Goal: Task Accomplishment & Management: Manage account settings

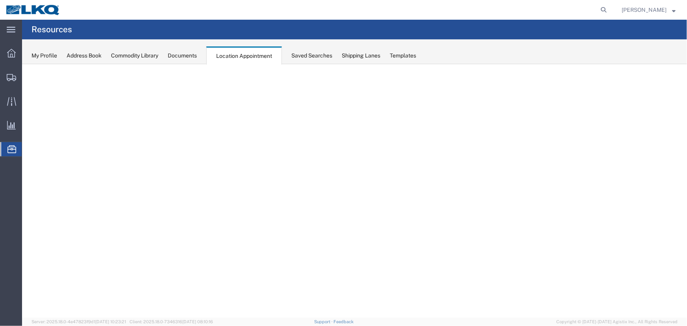
select select "27634"
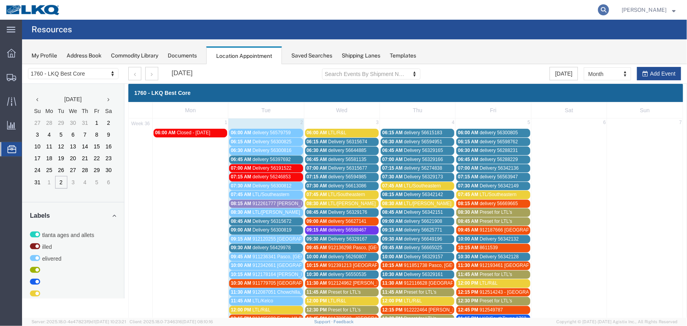
click at [607, 9] on icon at bounding box center [603, 9] width 11 height 11
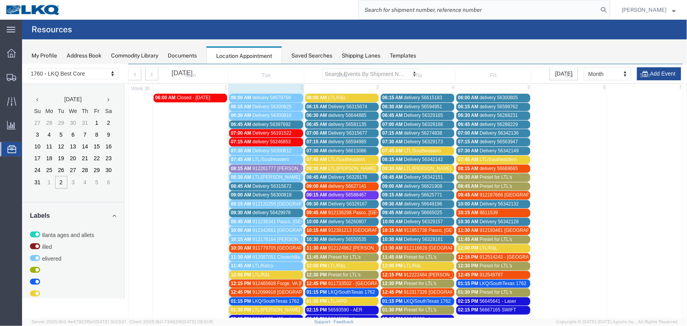
scroll to position [107, 0]
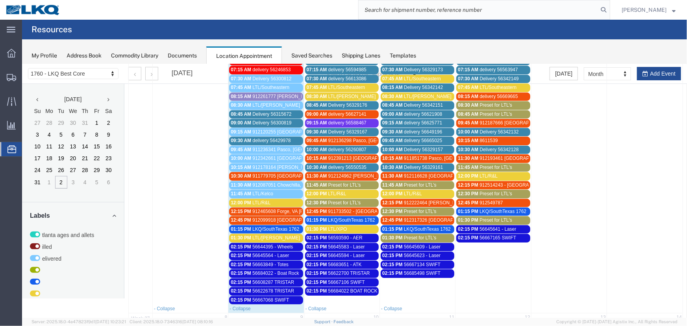
click at [337, 182] on span "Preset for LTL's" at bounding box center [344, 185] width 33 height 6
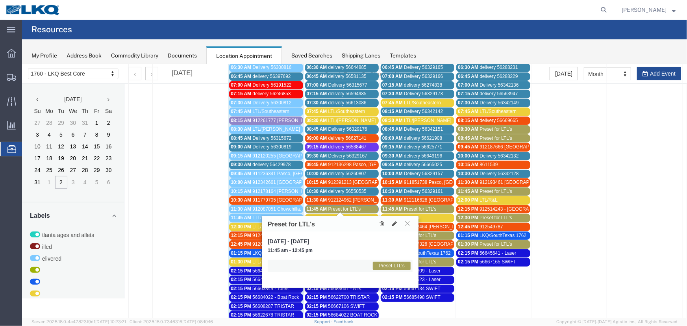
scroll to position [71, 0]
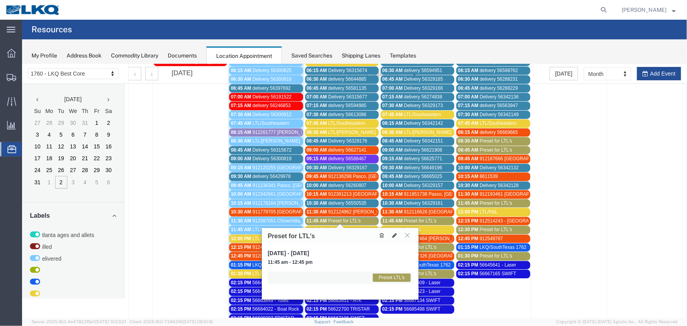
click at [483, 148] on span "Preset for LTL's" at bounding box center [495, 150] width 33 height 6
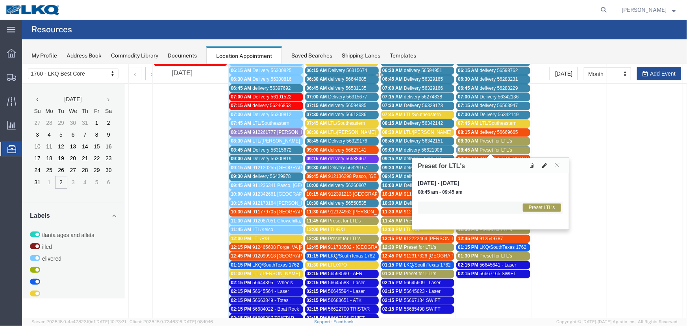
click at [546, 167] on icon at bounding box center [544, 165] width 5 height 6
select select "1"
select select "420"
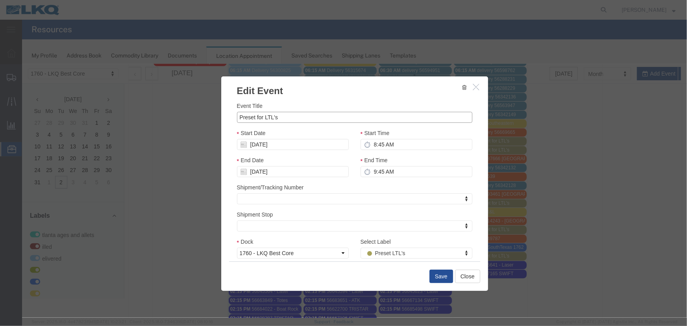
drag, startPoint x: 313, startPoint y: 118, endPoint x: 76, endPoint y: 102, distance: 237.5
click at [76, 102] on div "Edit Event Event Title Preset for LTL's Start Date 09/05/2025 Start Time 8:45 A…" at bounding box center [354, 191] width 665 height 254
type input "LTL/Estes"
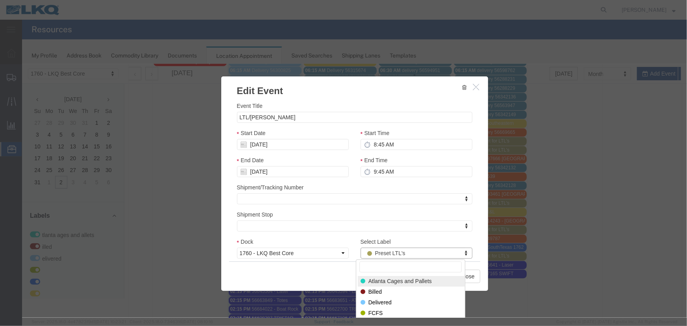
type input "e"
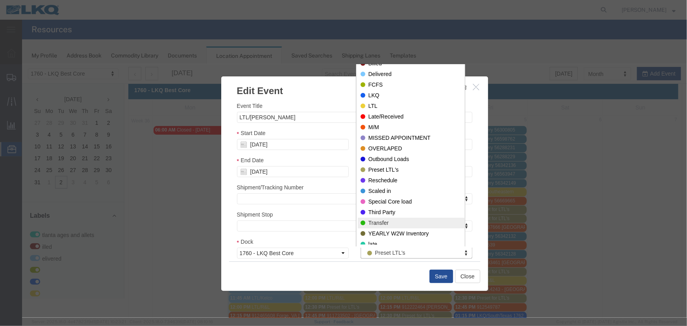
scroll to position [0, 0]
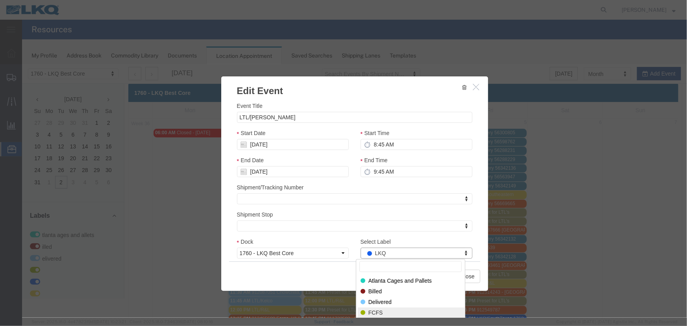
select select "180"
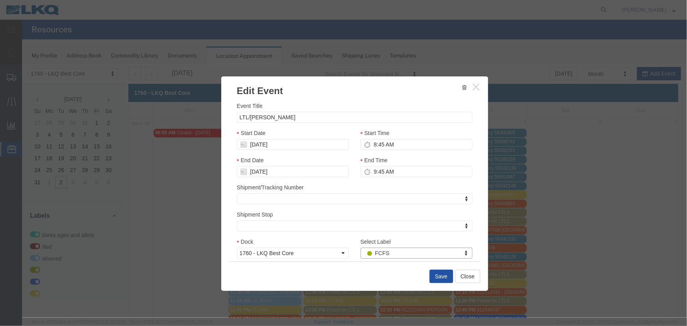
click at [435, 278] on button "Save" at bounding box center [441, 275] width 24 height 13
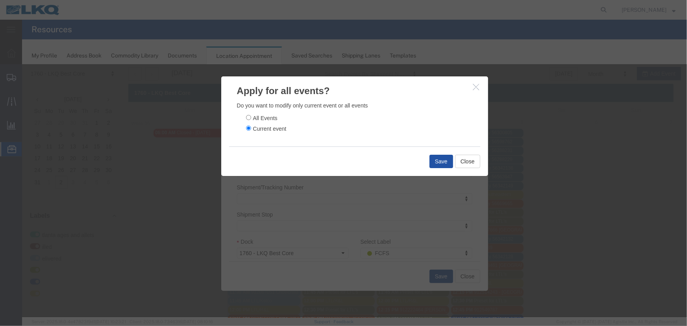
click at [437, 157] on button "Save" at bounding box center [441, 160] width 24 height 13
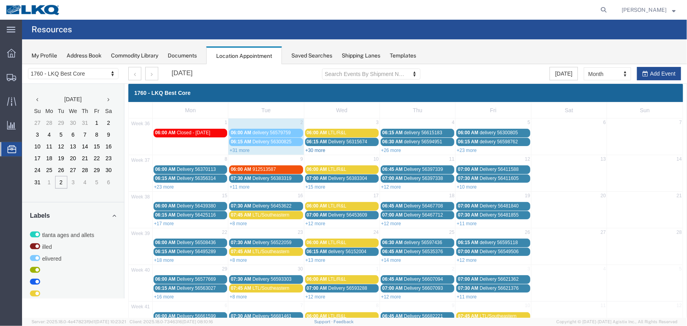
click at [321, 147] on link "+30 more" at bounding box center [315, 150] width 20 height 6
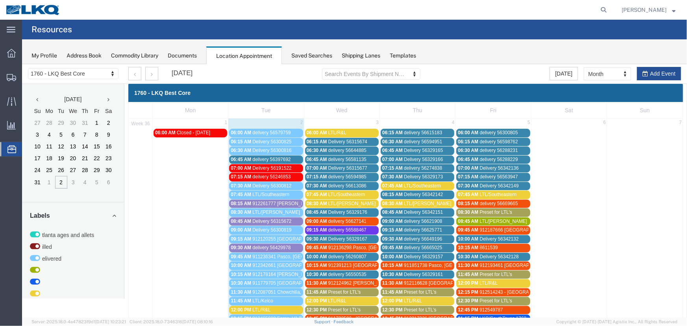
scroll to position [35, 0]
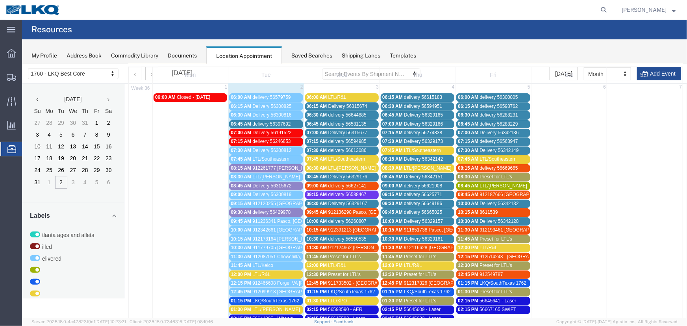
click at [320, 254] on span "11:45 AM" at bounding box center [316, 257] width 20 height 6
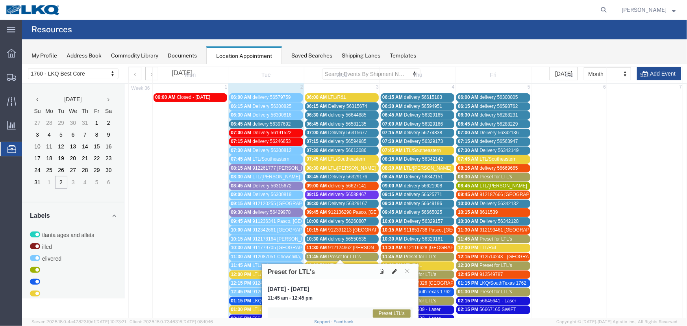
click at [392, 268] on icon at bounding box center [394, 271] width 5 height 6
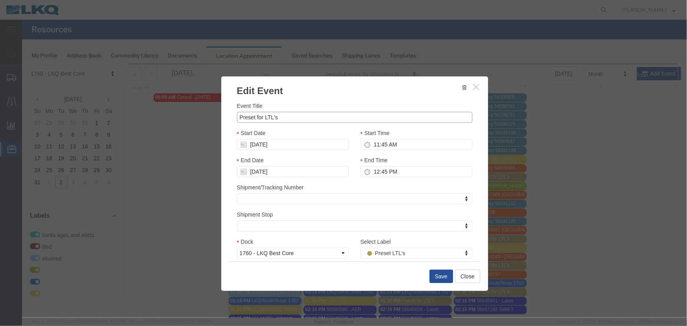
drag, startPoint x: 281, startPoint y: 113, endPoint x: 173, endPoint y: 118, distance: 108.0
click at [180, 115] on div "Edit Event Event Title Preset for LTL's Start Date 09/03/2025 Start Time 11:45 …" at bounding box center [354, 191] width 665 height 254
type input "LTL/Central Transport"
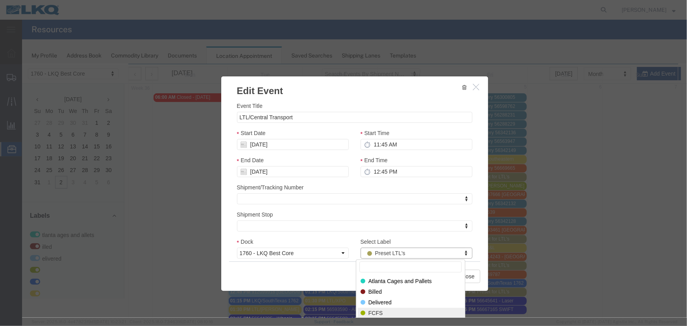
select select "180"
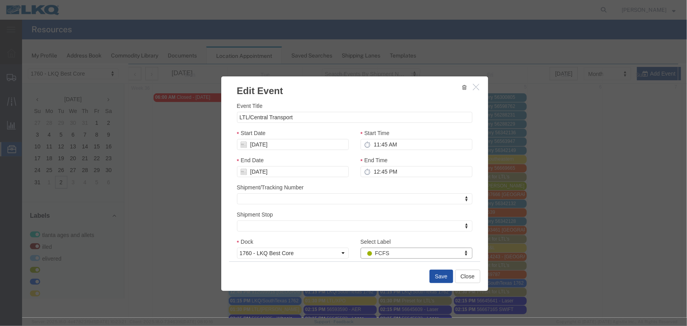
click at [431, 274] on button "Save" at bounding box center [441, 275] width 24 height 13
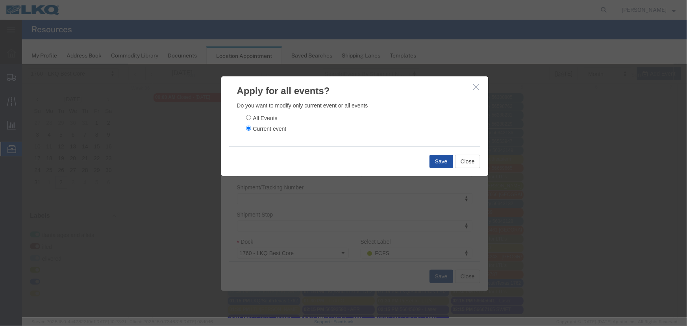
click at [434, 159] on button "Save" at bounding box center [441, 160] width 24 height 13
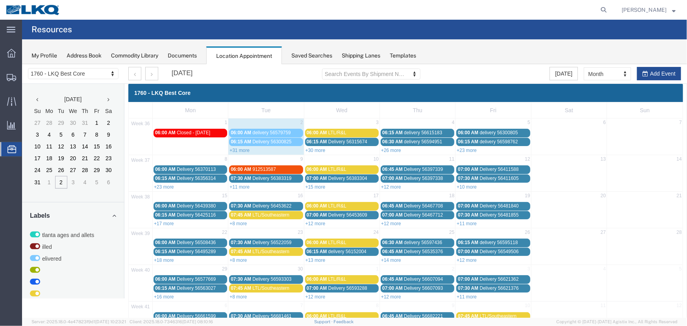
click at [318, 56] on div "Saved Searches" at bounding box center [311, 56] width 41 height 8
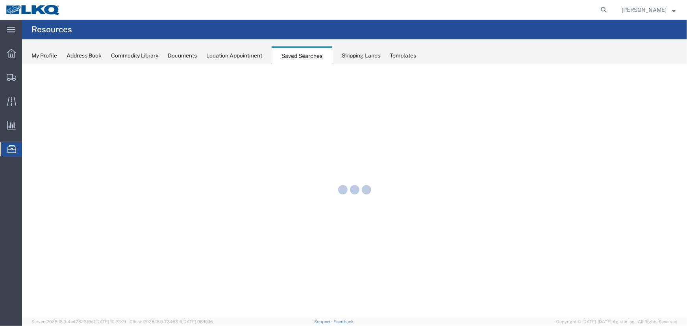
click at [257, 55] on div "Location Appointment" at bounding box center [234, 56] width 56 height 8
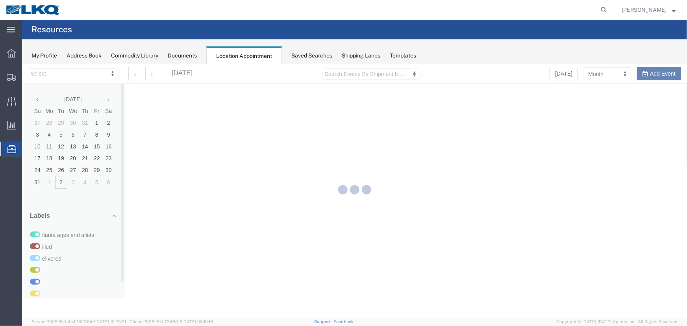
select select "27634"
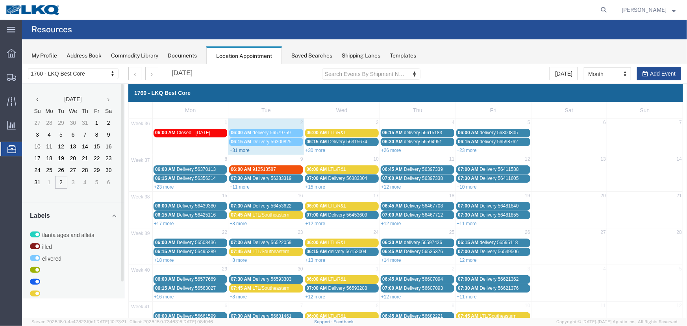
click at [239, 149] on link "+31 more" at bounding box center [239, 150] width 20 height 6
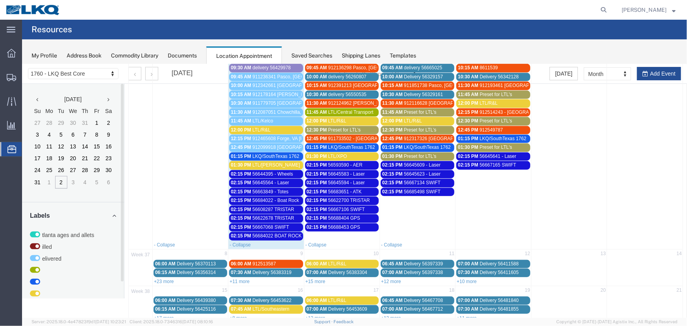
scroll to position [215, 0]
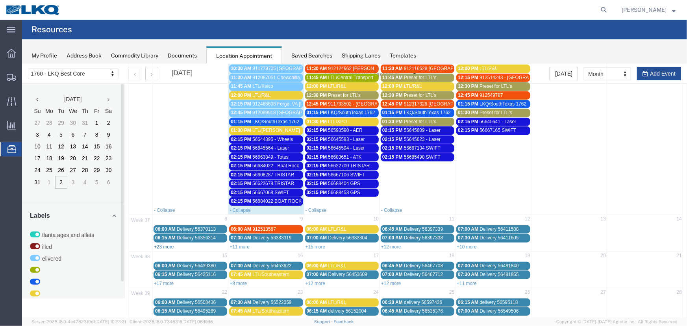
click at [162, 244] on link "+23 more" at bounding box center [164, 247] width 20 height 6
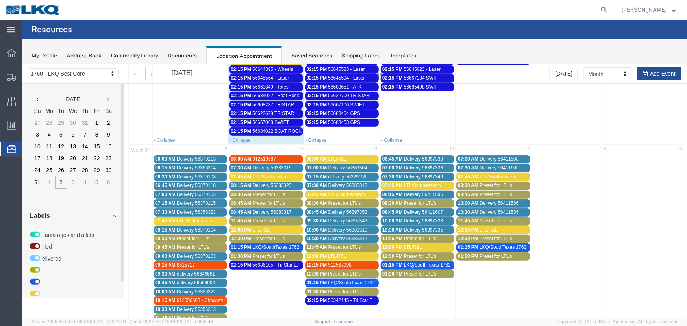
scroll to position [286, 0]
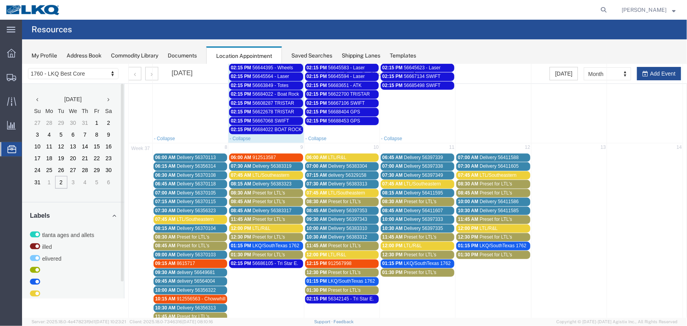
click at [177, 296] on span "912556563 - Chowwhilla,CA" at bounding box center [226, 299] width 101 height 6
click at [244, 317] on icon at bounding box center [244, 320] width 5 height 6
select select "1"
select select "24"
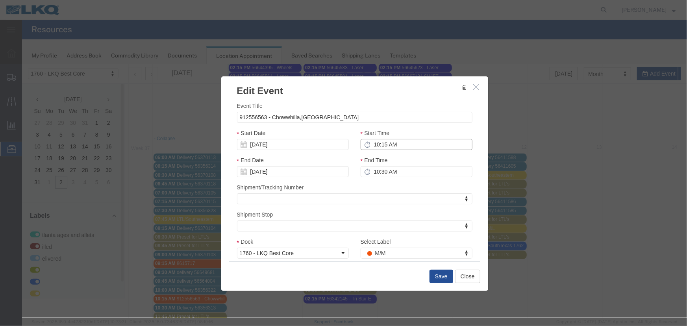
click at [402, 139] on input "10:15 AM" at bounding box center [416, 144] width 112 height 11
type input "9:00 AM"
click at [318, 146] on input "09/08/2025" at bounding box center [293, 144] width 112 height 11
click at [305, 181] on td "5" at bounding box center [302, 182] width 12 height 12
click at [441, 275] on button "Save" at bounding box center [441, 275] width 24 height 13
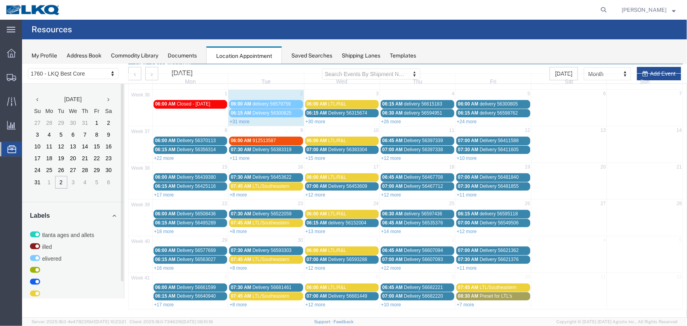
scroll to position [0, 0]
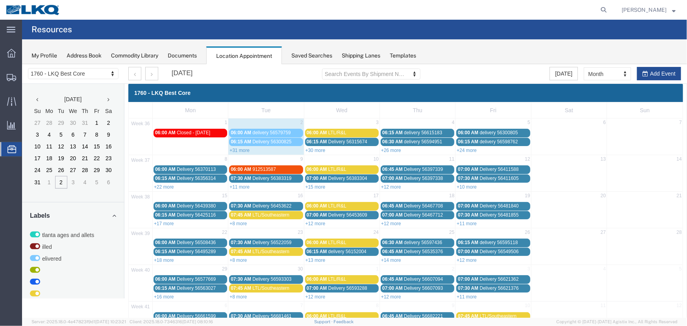
click at [239, 149] on link "+31 more" at bounding box center [239, 150] width 20 height 6
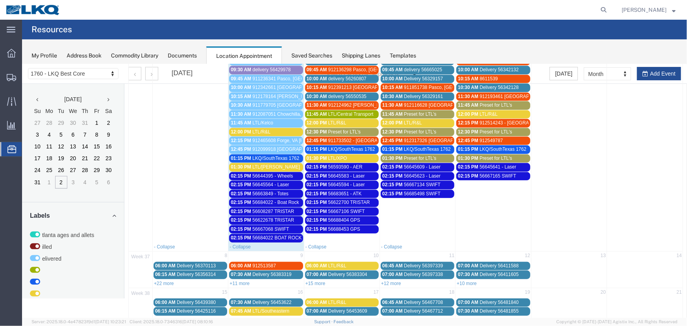
scroll to position [179, 0]
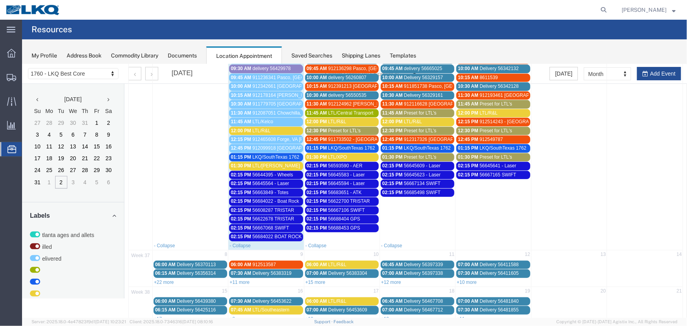
click at [260, 129] on span "LTL/R&L" at bounding box center [261, 131] width 18 height 6
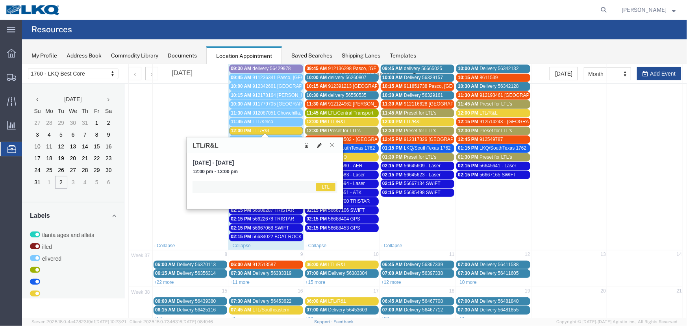
click at [320, 141] on button at bounding box center [318, 145] width 11 height 8
select select "1"
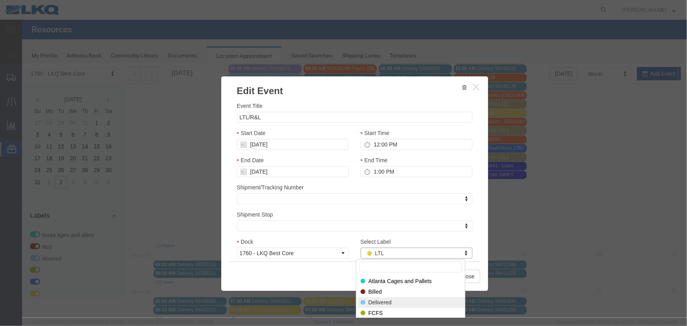
select select "40"
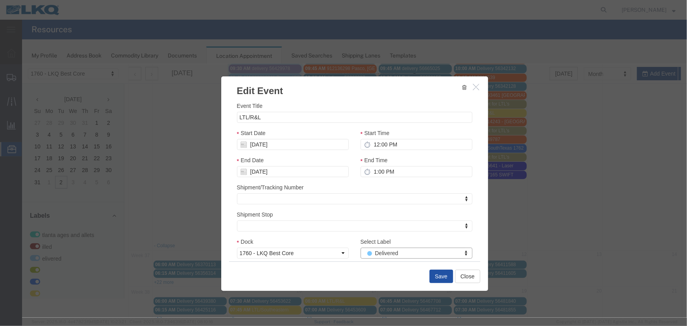
click at [437, 275] on button "Save" at bounding box center [441, 275] width 24 height 13
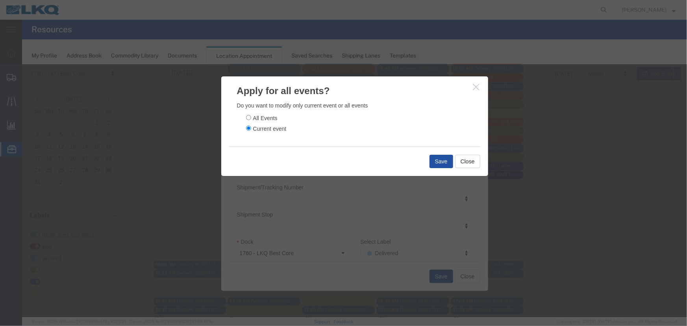
click at [430, 161] on button "Save" at bounding box center [441, 160] width 24 height 13
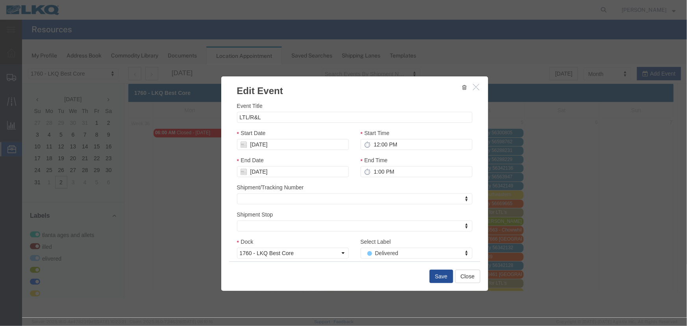
scroll to position [0, 0]
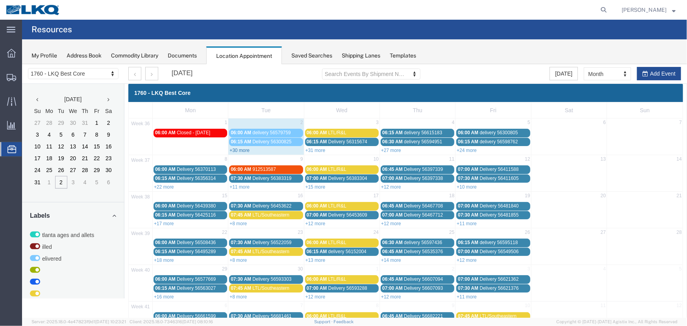
click at [244, 150] on link "+30 more" at bounding box center [239, 150] width 20 height 6
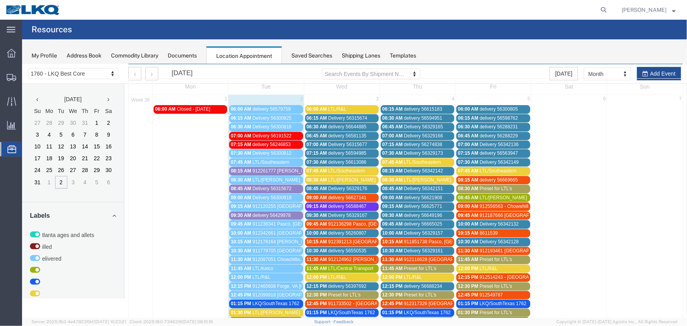
scroll to position [35, 0]
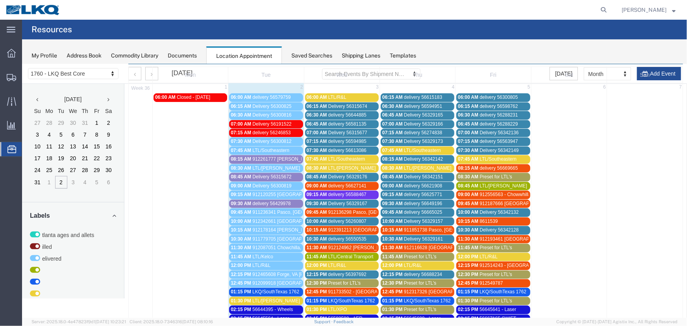
click at [267, 156] on span "912261777 Lavonia, GA Rudolph Freight" at bounding box center [329, 159] width 154 height 6
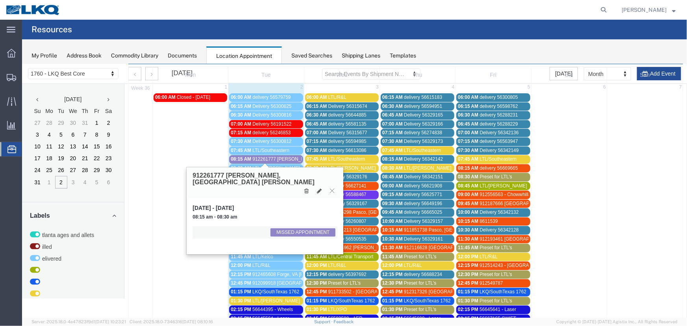
click at [279, 158] on span "912261777 Lavonia, GA Rudolph Freight" at bounding box center [329, 159] width 154 height 6
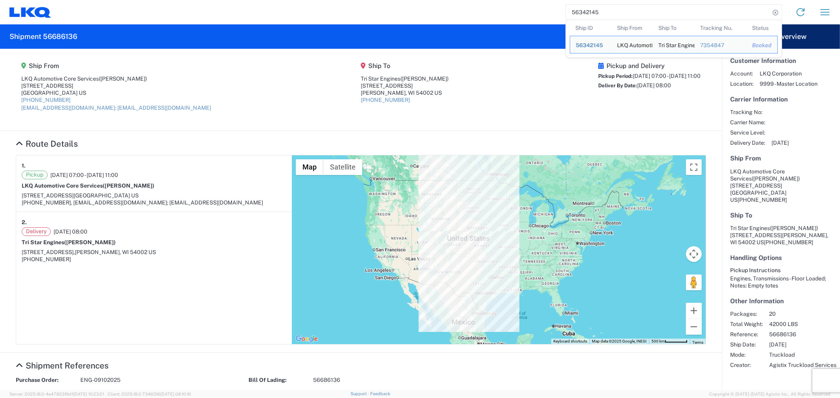
drag, startPoint x: 602, startPoint y: 11, endPoint x: 548, endPoint y: 14, distance: 53.2
click at [548, 14] on div "56342145 Ship ID Ship From Ship To Tracking Nu. Status Ship ID 56342145 Ship Fr…" at bounding box center [444, 12] width 786 height 19
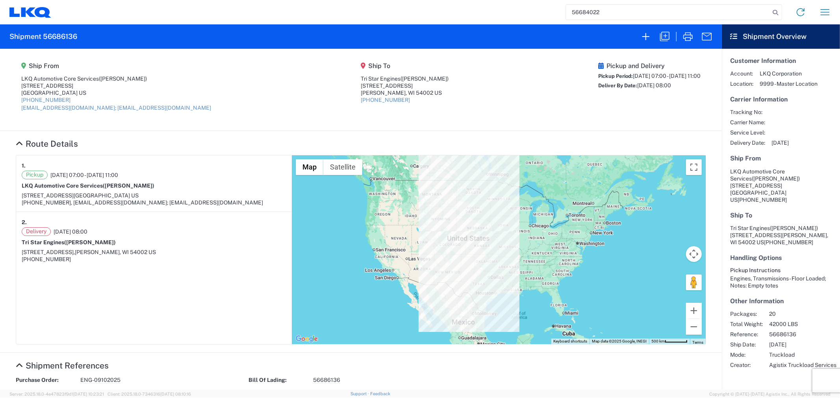
type input "56684022"
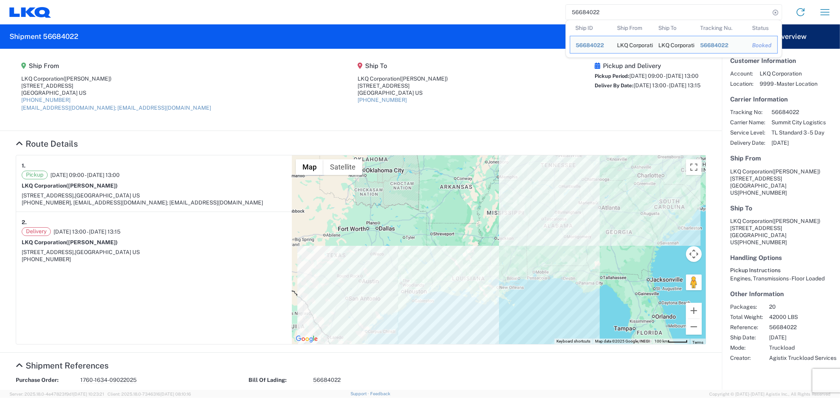
click at [531, 105] on agx-shipment-main-routing-info "Ship From LKQ Corporation ([PERSON_NAME]) [STREET_ADDRESS] [PHONE_NUMBER] [EMAI…" at bounding box center [361, 90] width 690 height 66
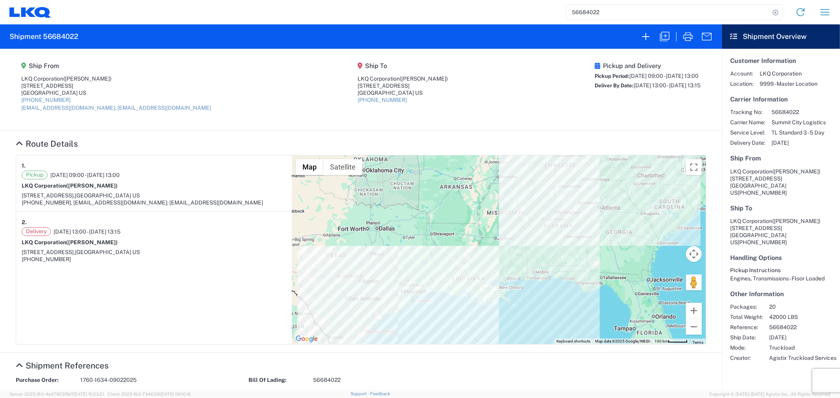
click at [203, 88] on agx-shipment-main-routing-info "Ship From LKQ Corporation ([PERSON_NAME]) [STREET_ADDRESS] [PHONE_NUMBER] [EMAI…" at bounding box center [361, 90] width 690 height 66
click at [160, 114] on agx-shipment-main-routing-info "Ship From LKQ Corporation ([PERSON_NAME]) [STREET_ADDRESS] [PHONE_NUMBER] [EMAI…" at bounding box center [361, 90] width 690 height 66
